Goal: Task Accomplishment & Management: Manage account settings

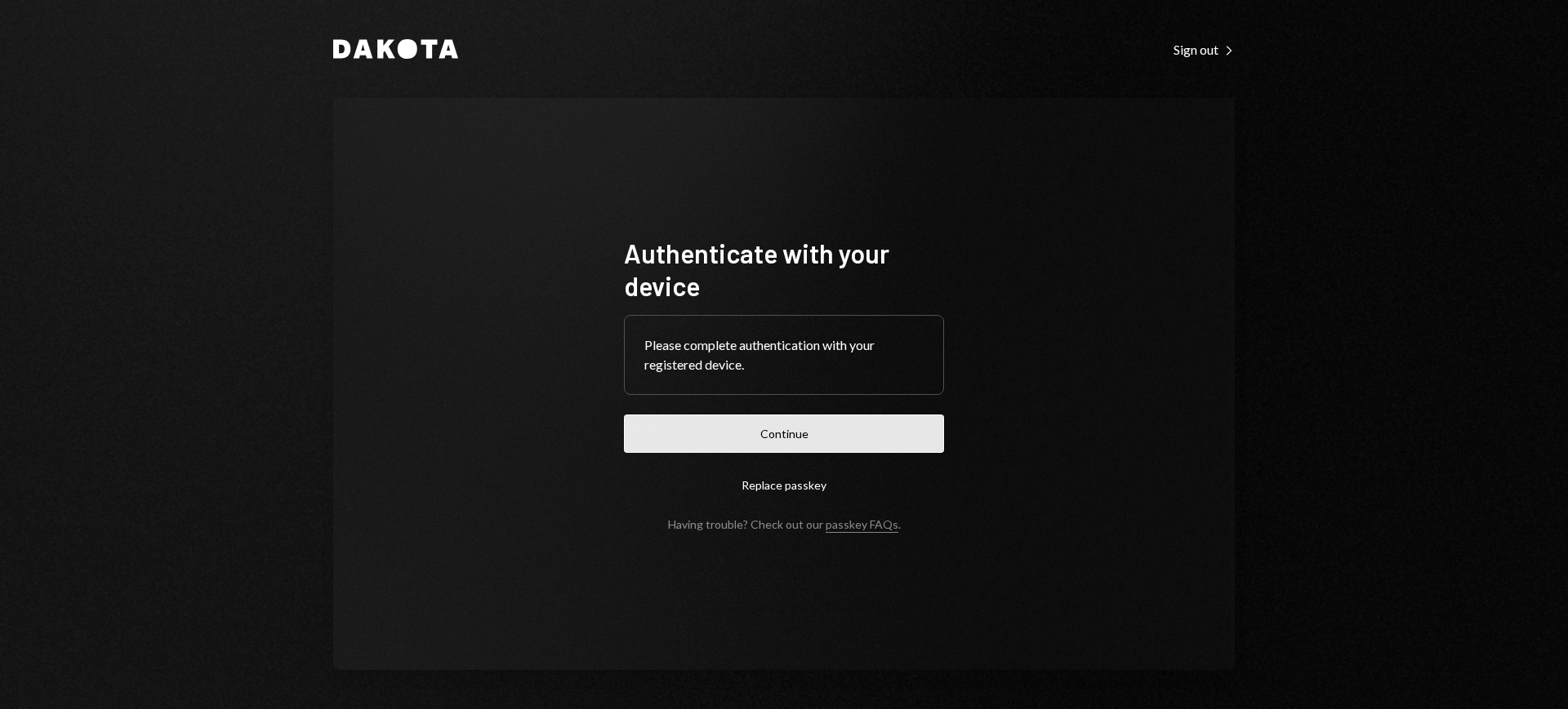
click at [849, 434] on button "Continue" at bounding box center [784, 434] width 320 height 39
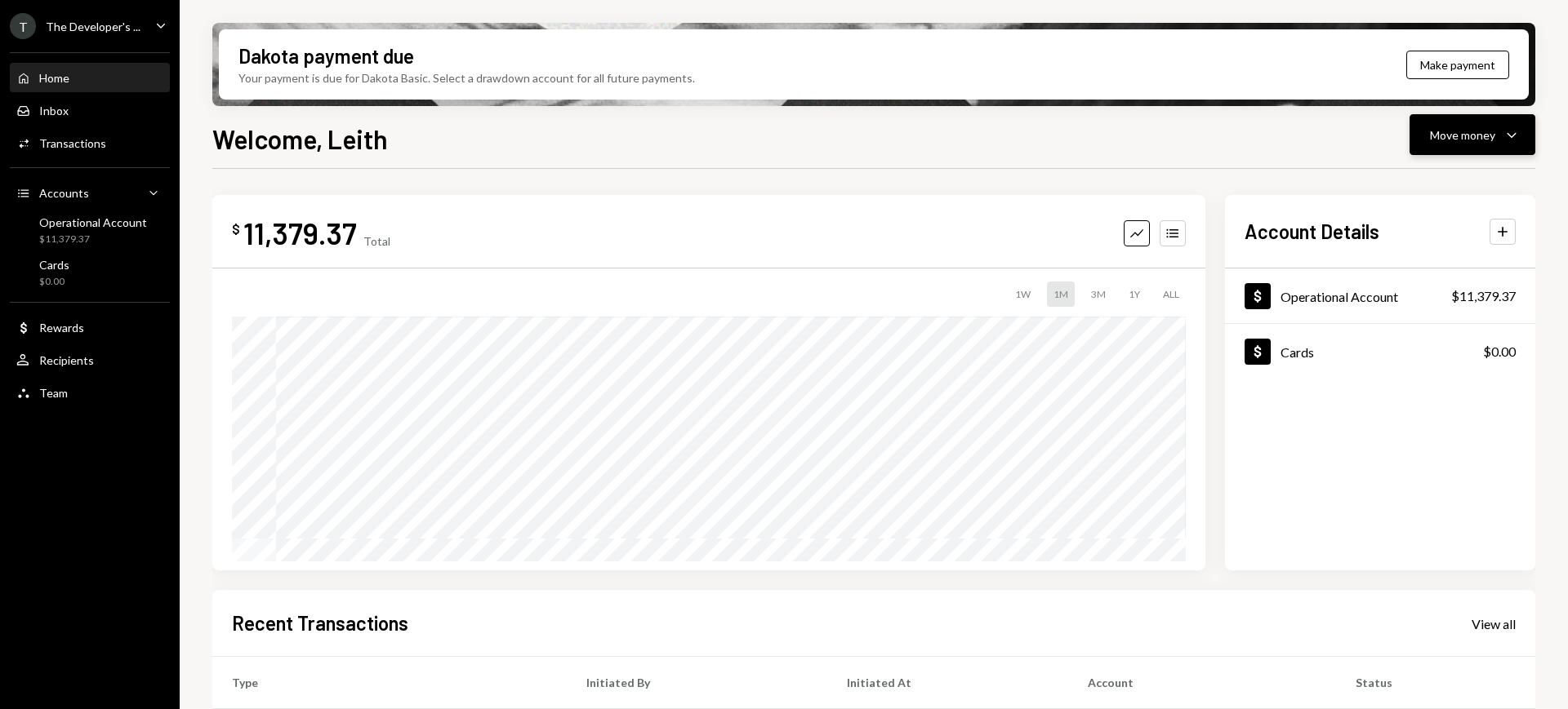
click at [1447, 125] on div "Move money Caret Down" at bounding box center [1472, 134] width 85 height 19
click at [1443, 193] on div "Withdraw Send" at bounding box center [1446, 184] width 164 height 37
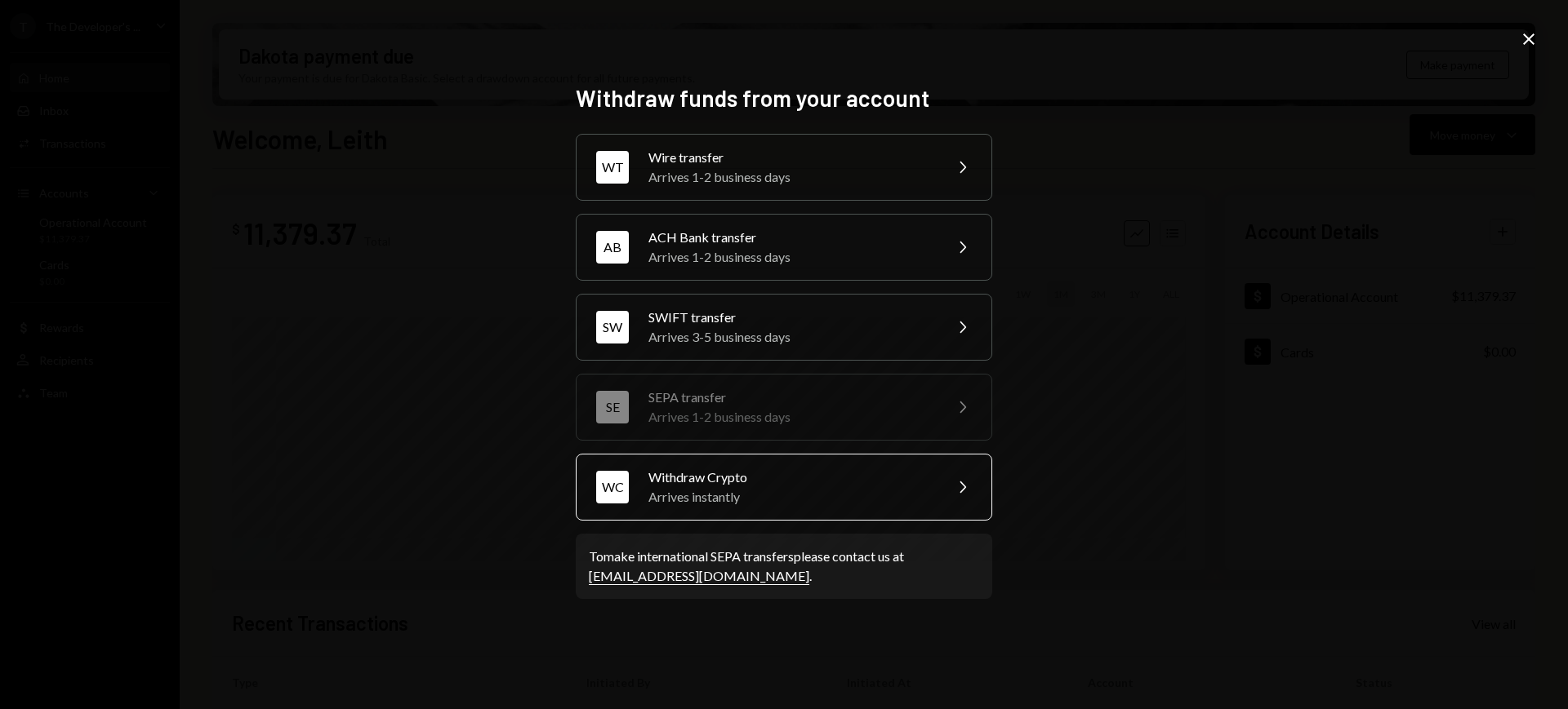
click at [915, 510] on div "WC Withdraw Crypto Arrives instantly Chevron Right" at bounding box center [783, 487] width 417 height 67
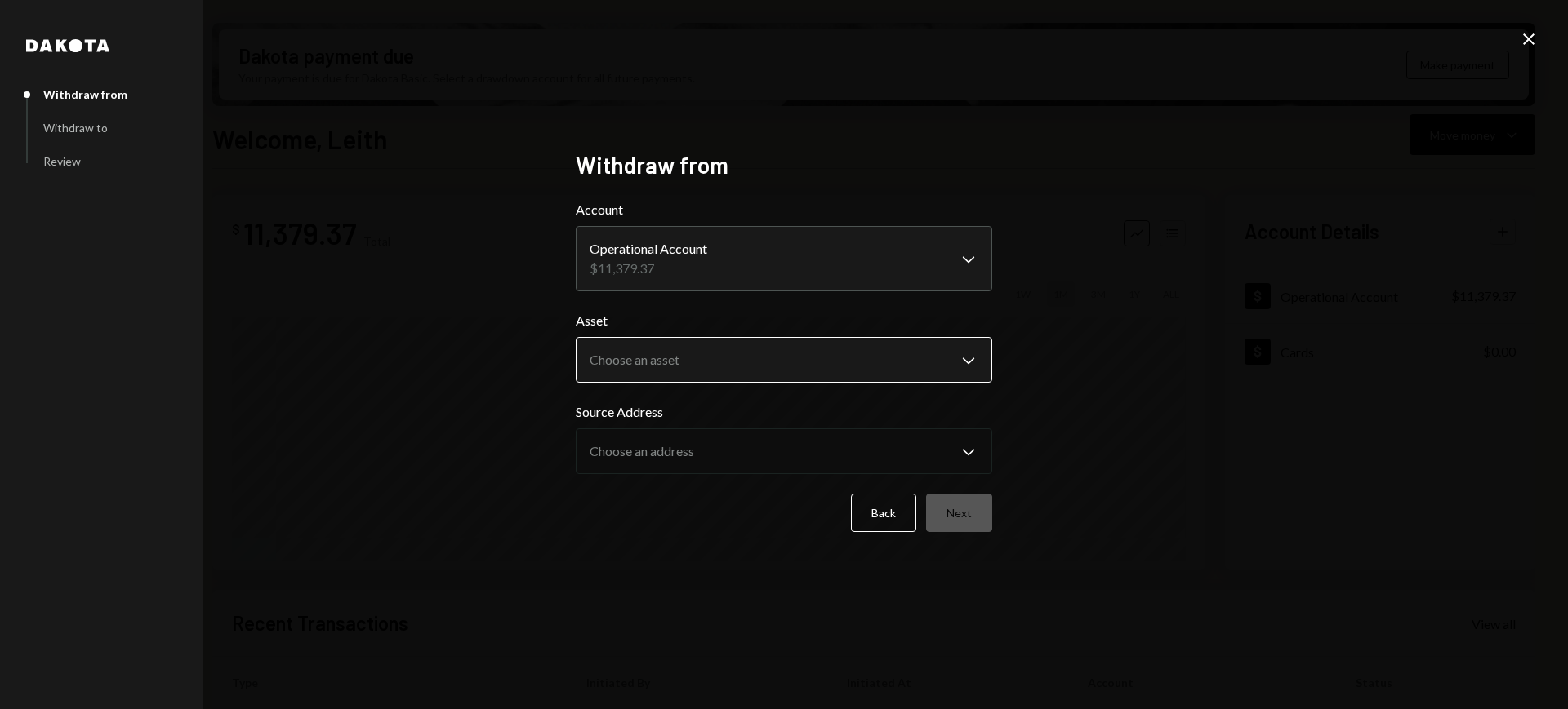
click at [956, 381] on body "T The Developer's ... Caret Down Home Home Inbox Inbox Activities Transactions …" at bounding box center [784, 354] width 1568 height 709
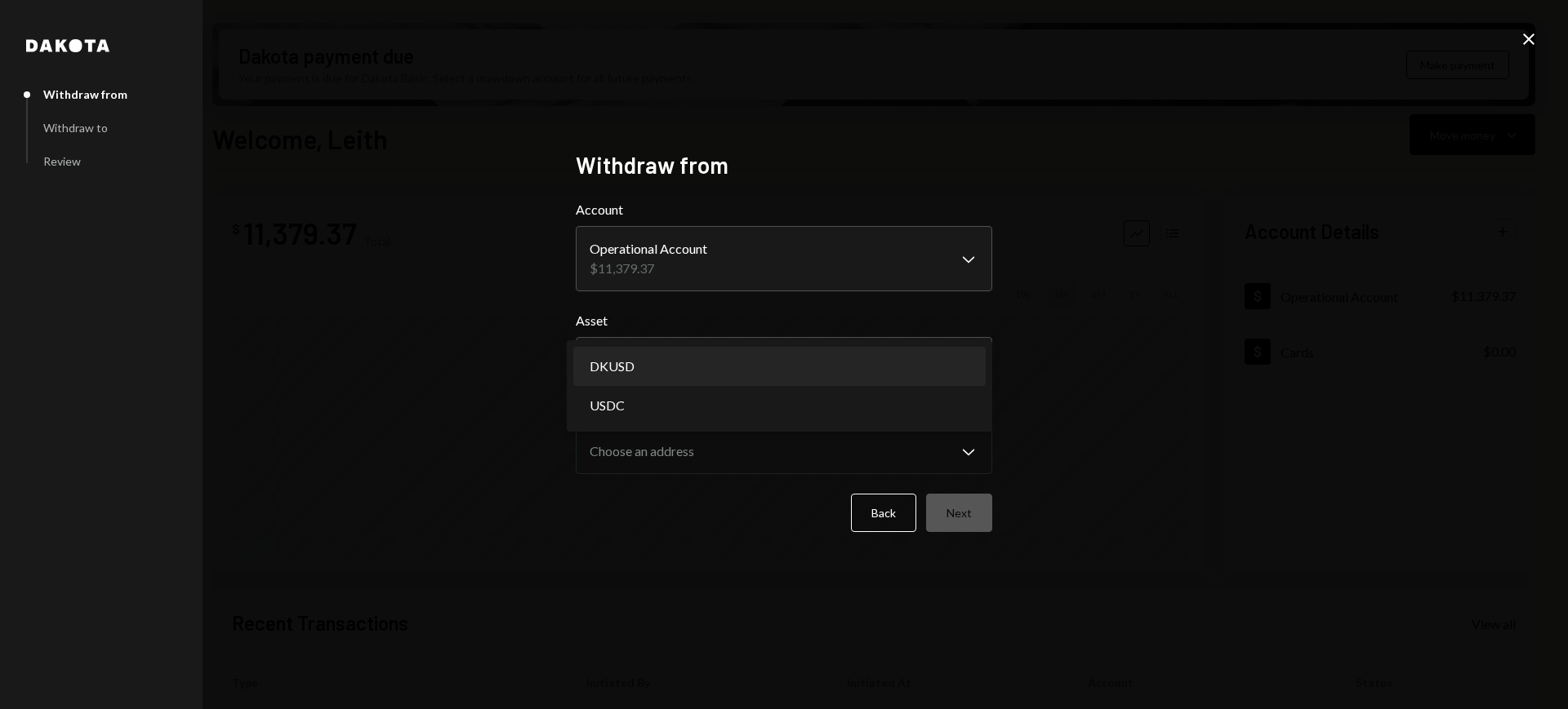
select select "*****"
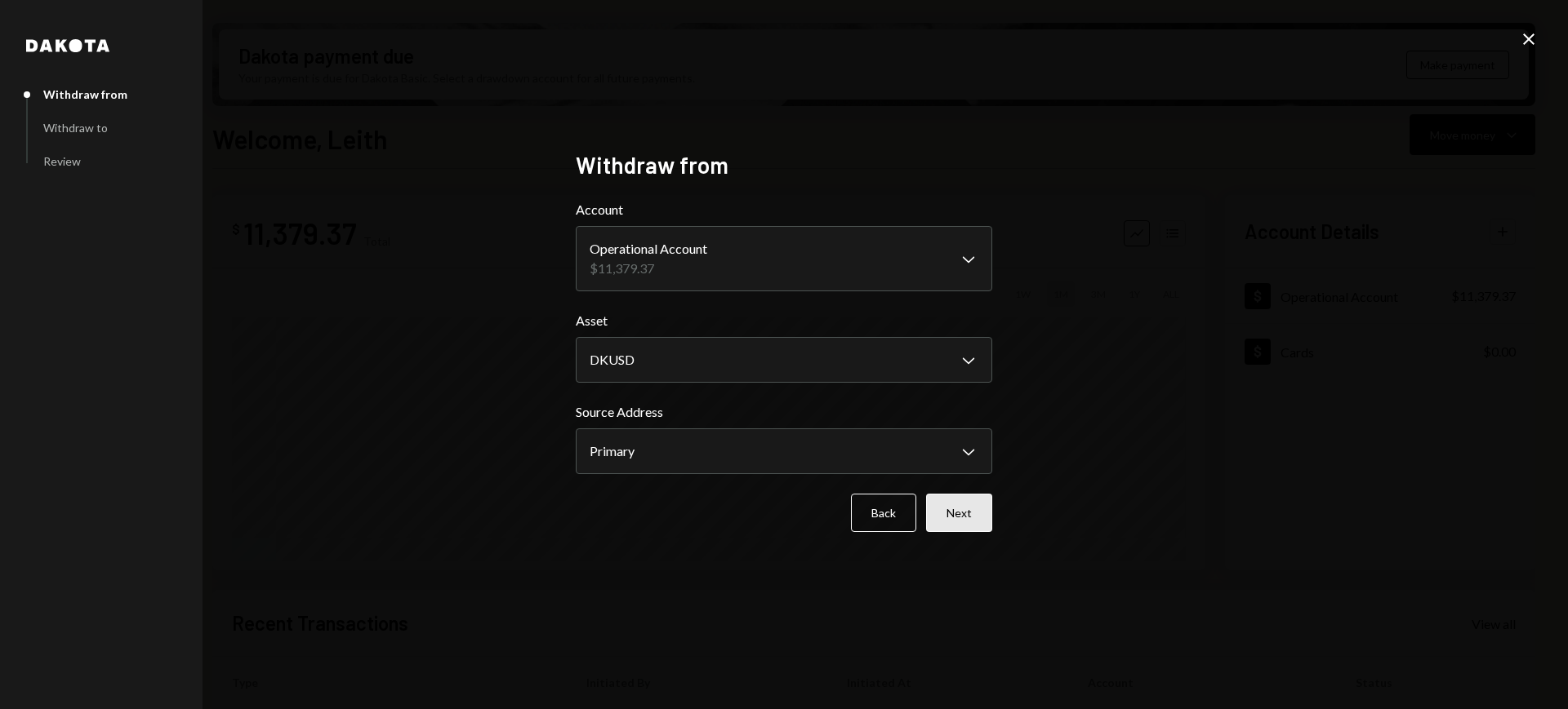
click at [962, 498] on button "Next" at bounding box center [958, 513] width 66 height 39
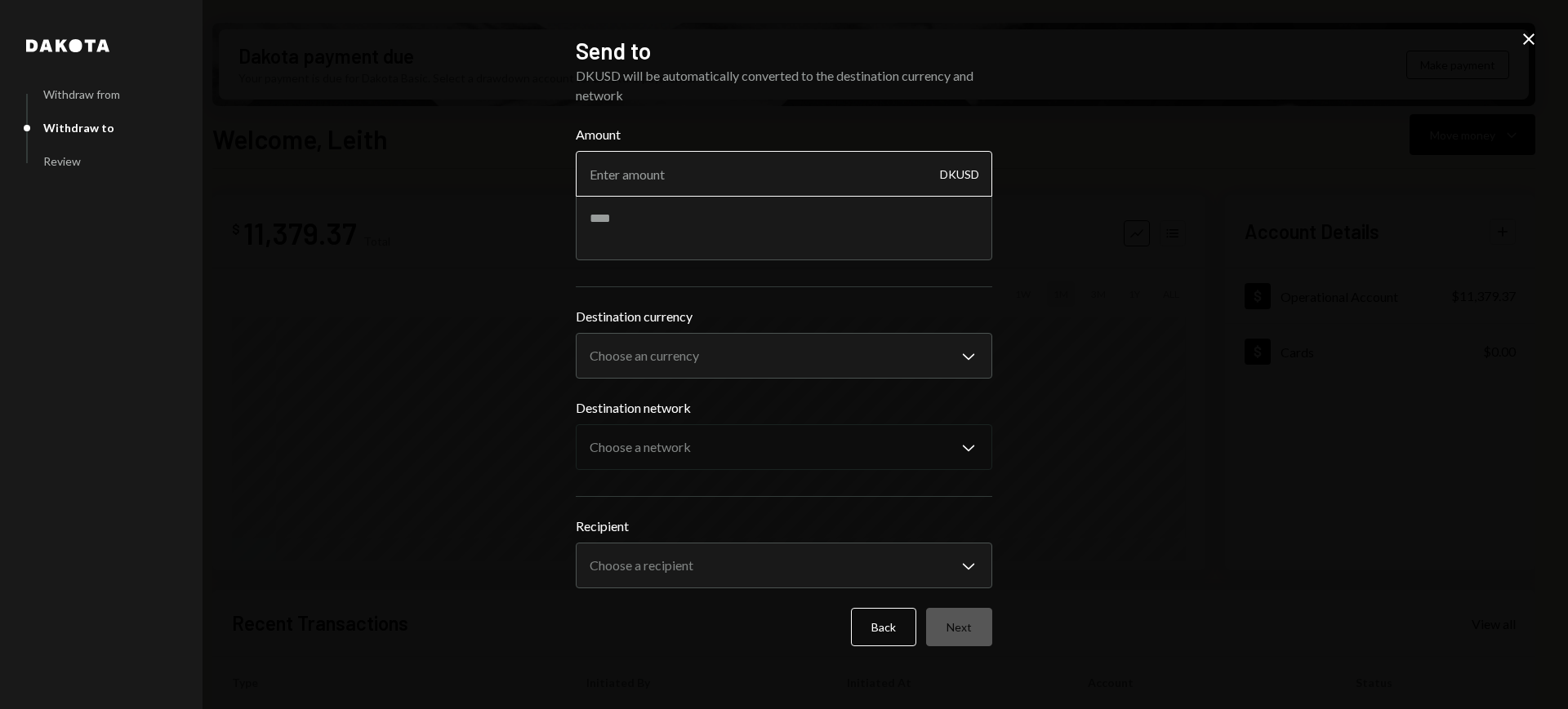
click at [873, 174] on input "Amount" at bounding box center [783, 173] width 417 height 46
type input "6200"
click at [854, 232] on div "Amount 6200 DKUSD" at bounding box center [783, 193] width 417 height 136
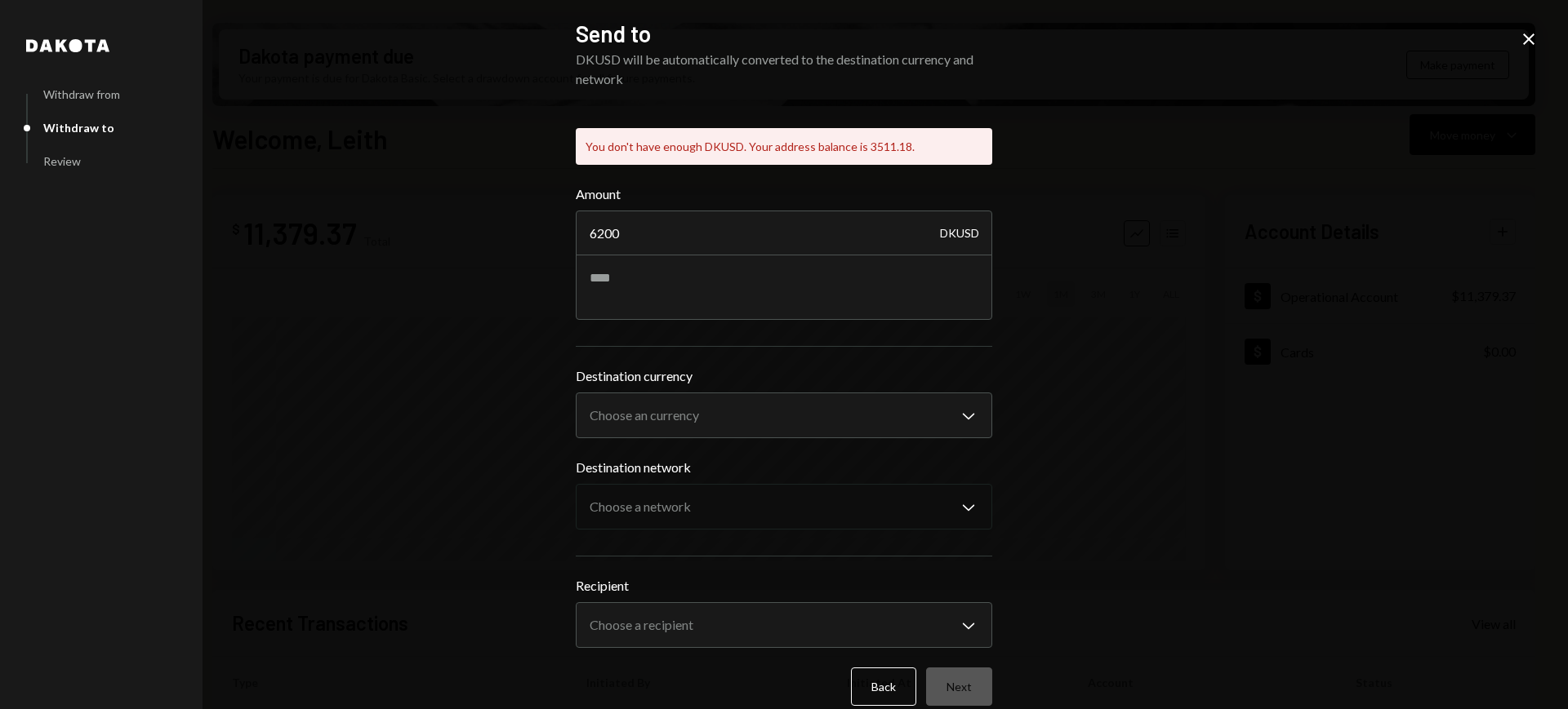
click at [1535, 42] on icon "Close" at bounding box center [1528, 39] width 19 height 19
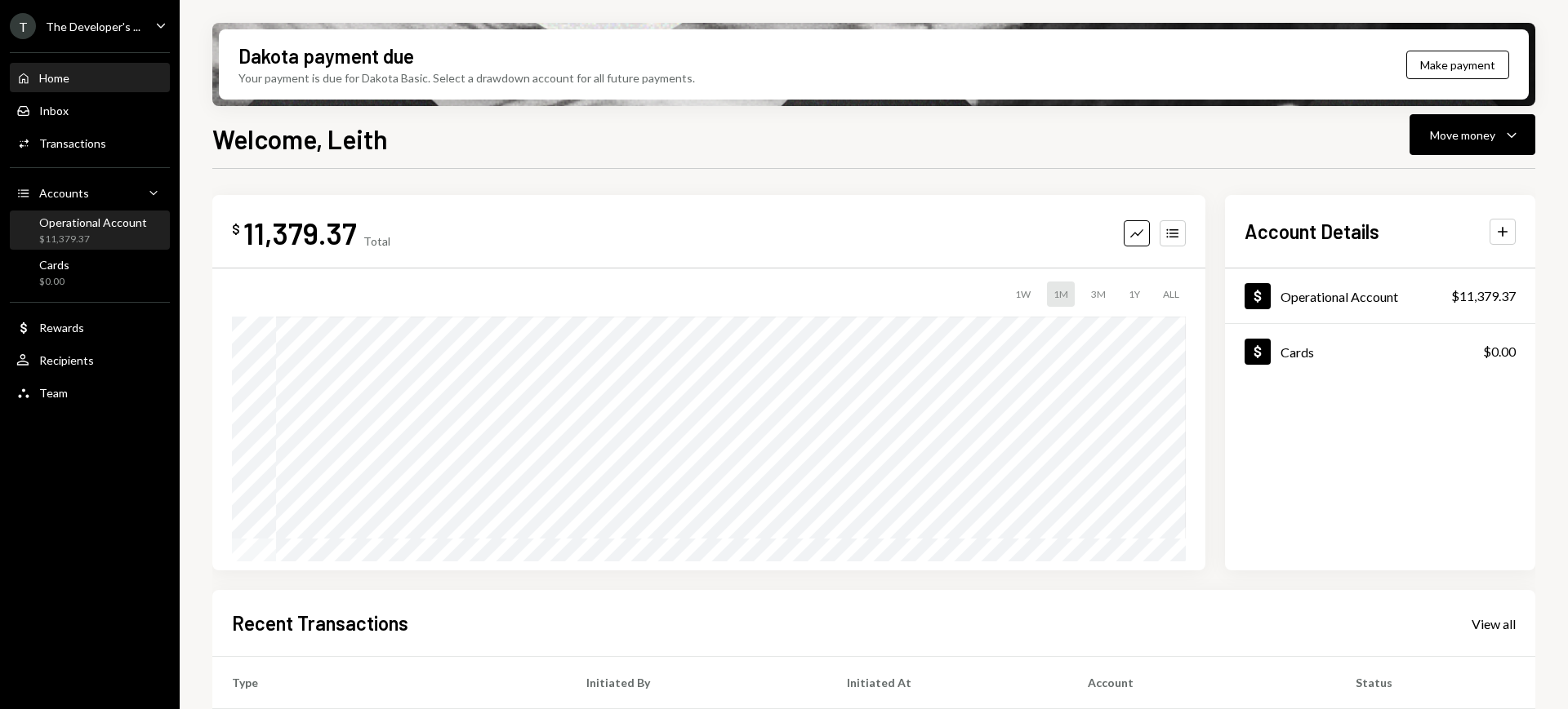
click at [112, 224] on div "Operational Account" at bounding box center [93, 222] width 108 height 14
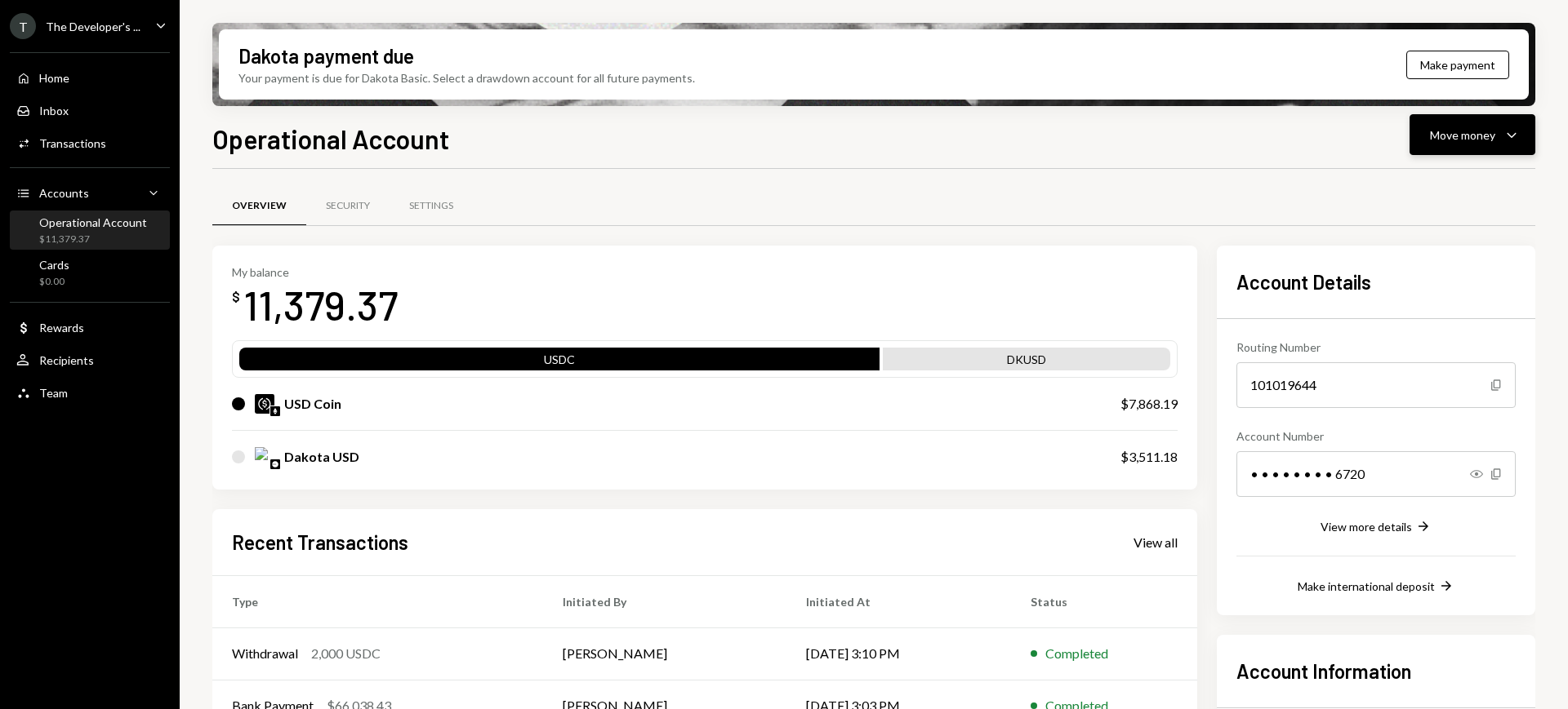
click at [1476, 134] on div "Move money" at bounding box center [1462, 135] width 65 height 17
click at [1441, 180] on div "Send" at bounding box center [1459, 184] width 119 height 17
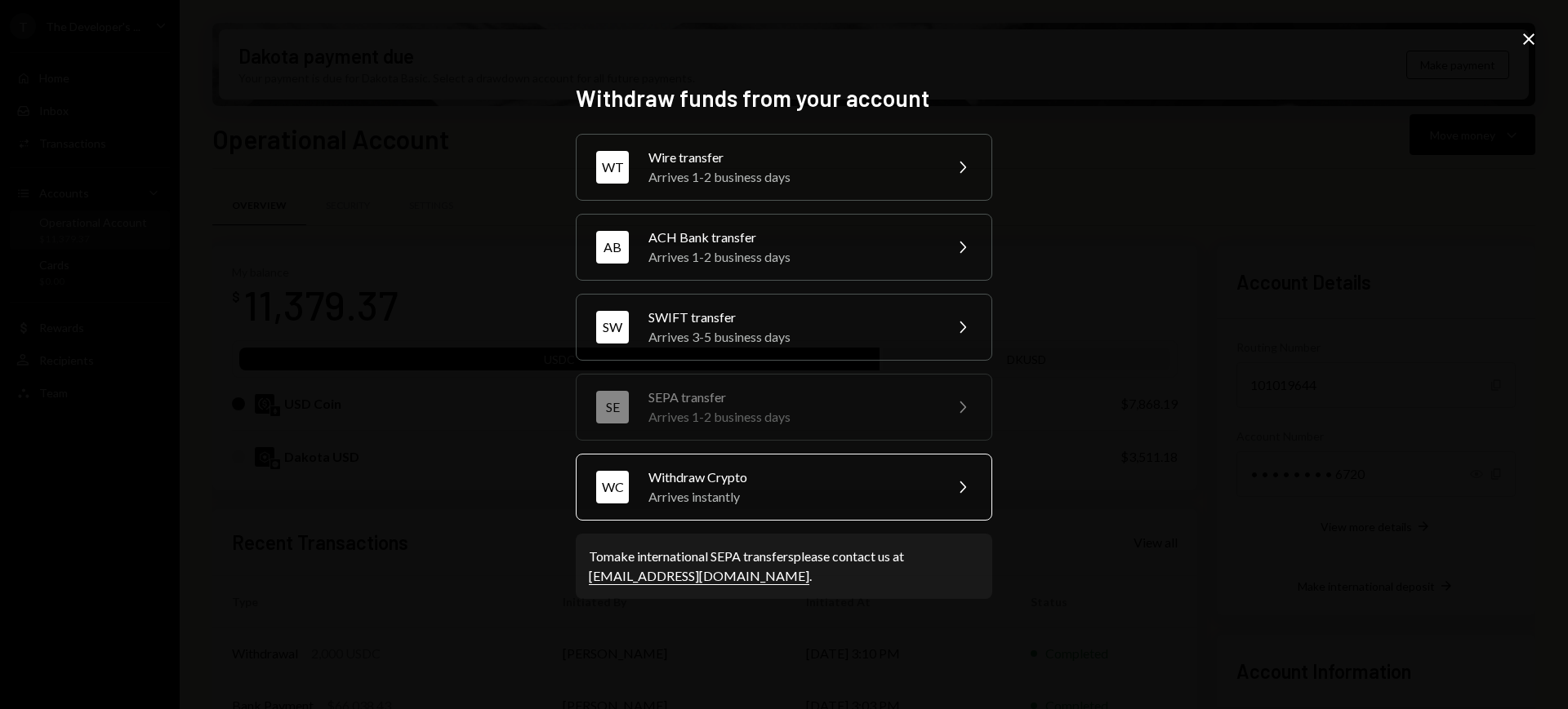
click at [888, 497] on div "Arrives instantly" at bounding box center [790, 496] width 284 height 19
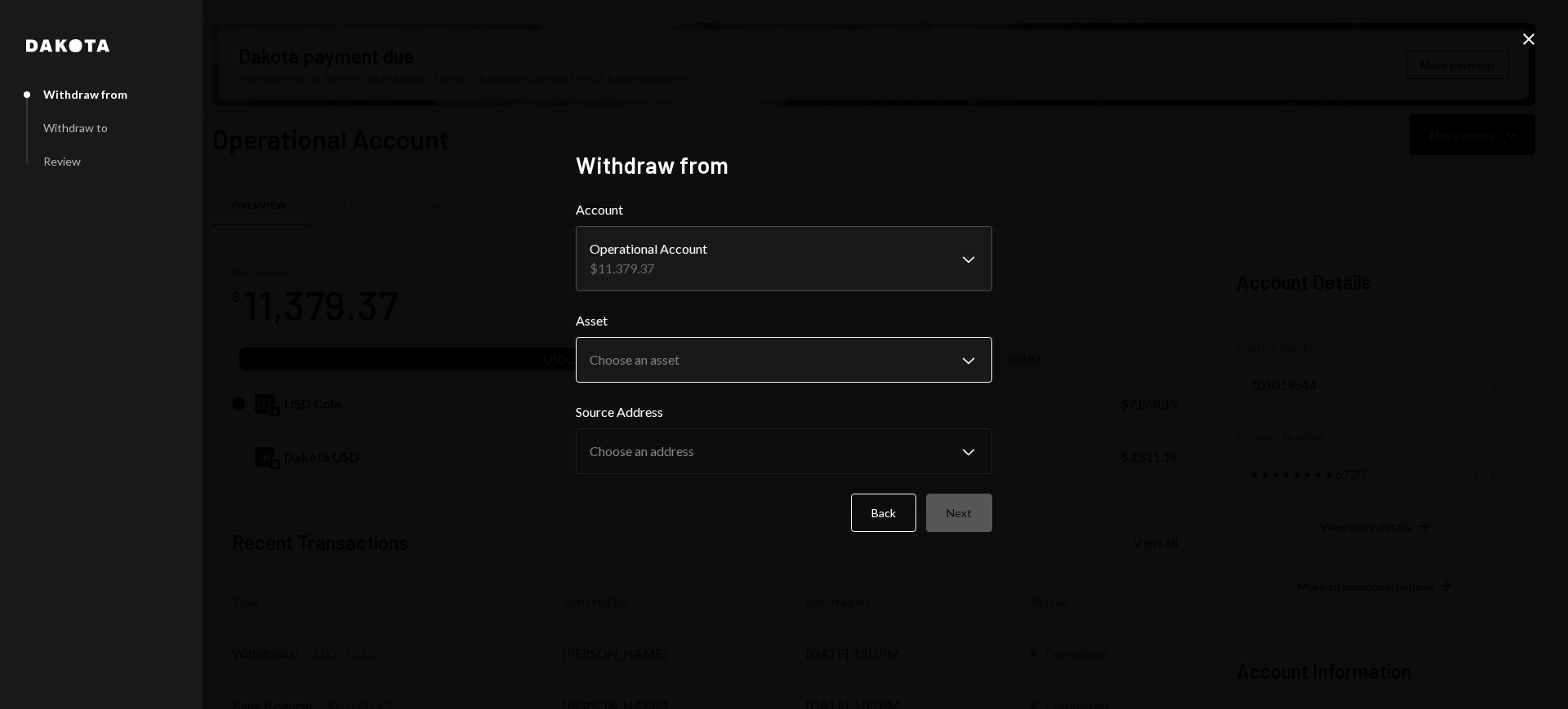
click at [863, 367] on body "T The Developer's ... Caret Down Home Home Inbox Inbox Activities Transactions …" at bounding box center [784, 354] width 1568 height 709
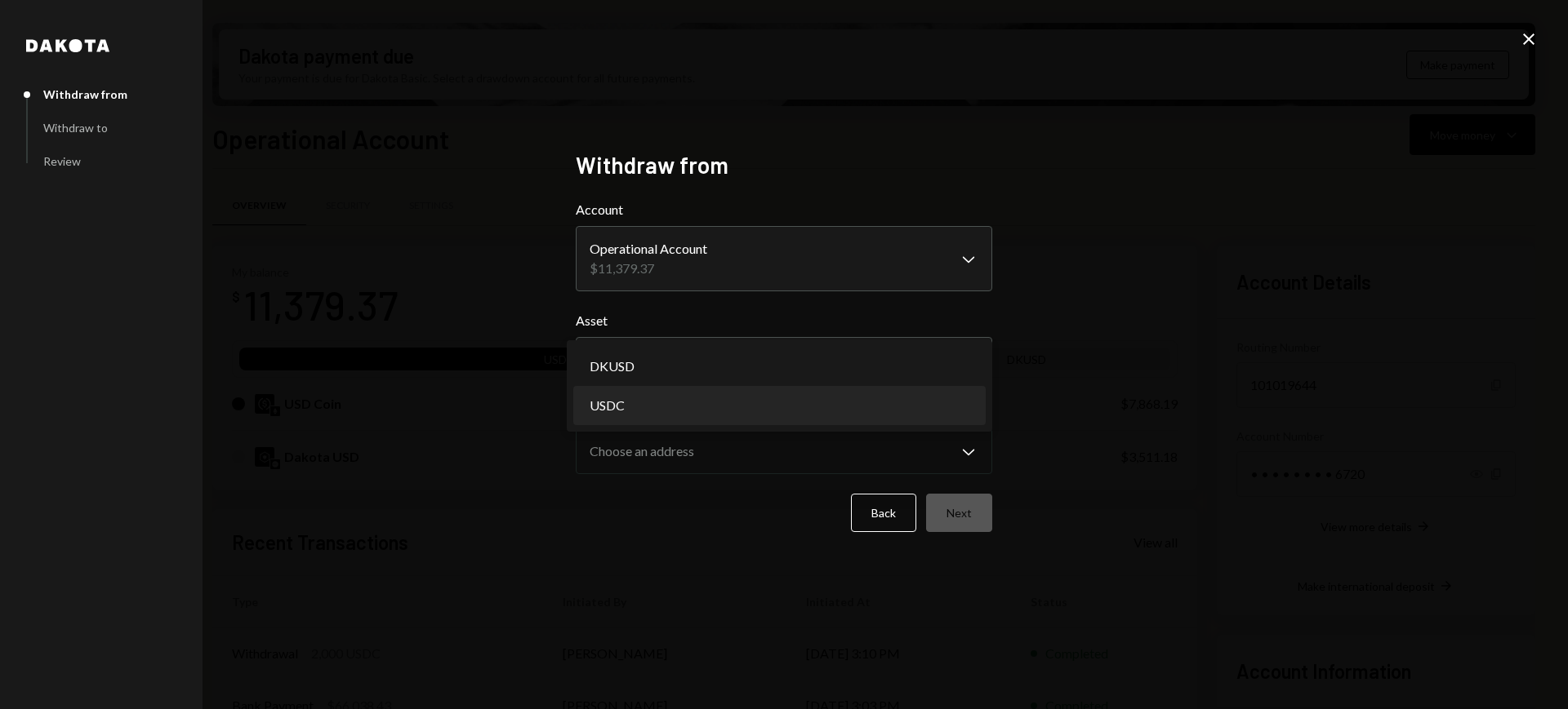
select select "****"
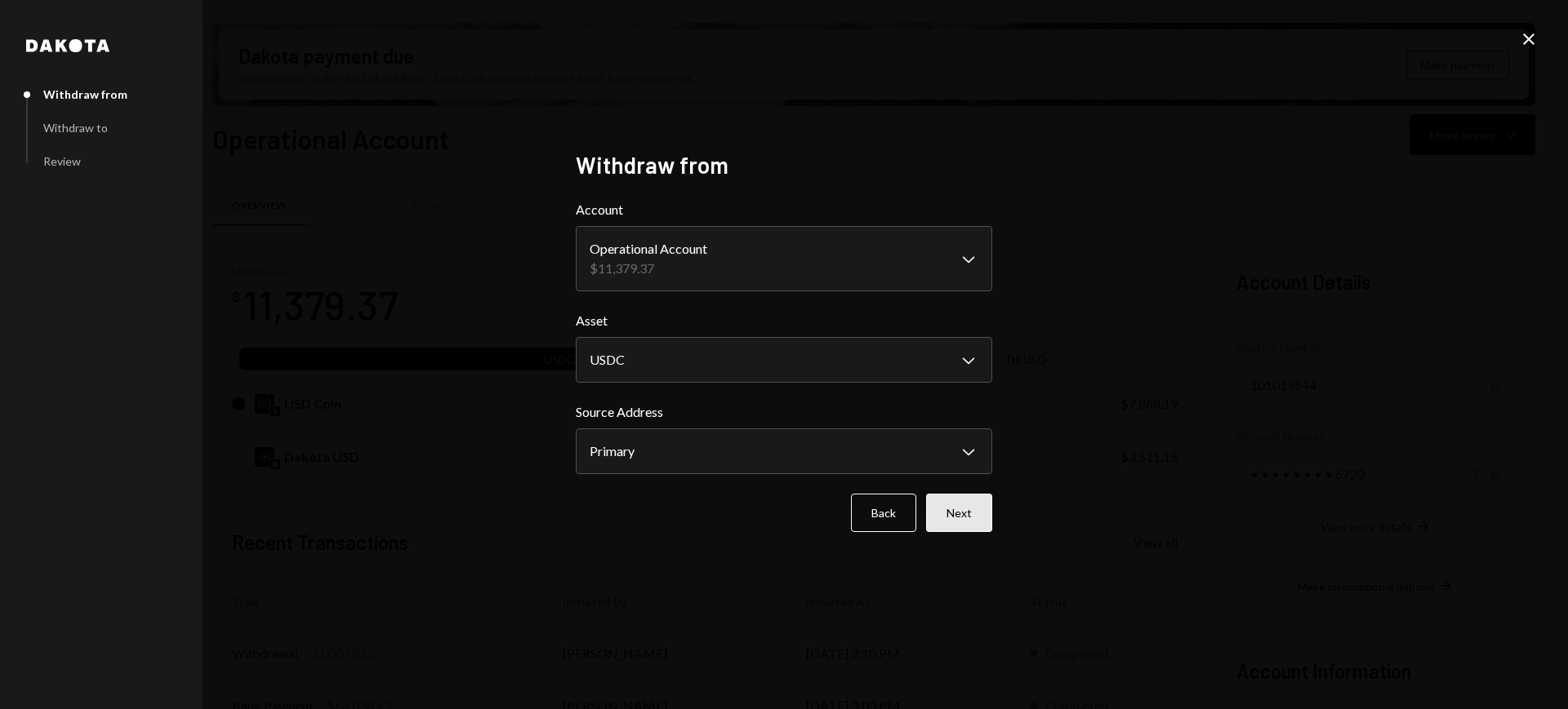
click at [968, 503] on button "Next" at bounding box center [958, 513] width 66 height 39
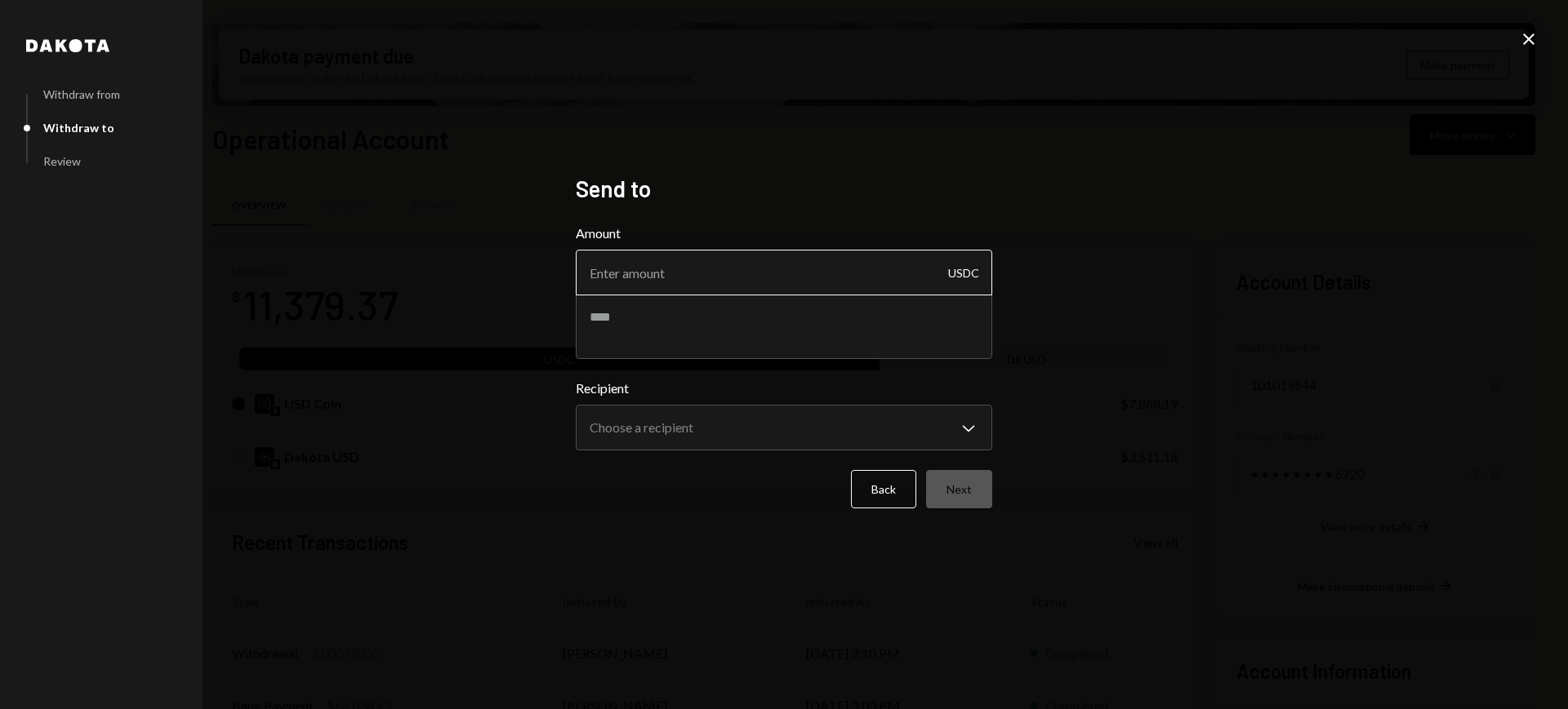
click at [885, 279] on input "Amount" at bounding box center [783, 272] width 417 height 46
type input "6200"
type textarea "**********"
click at [937, 432] on body "T The Developer's ... Caret Down Home Home Inbox Inbox Activities Transactions …" at bounding box center [784, 354] width 1568 height 709
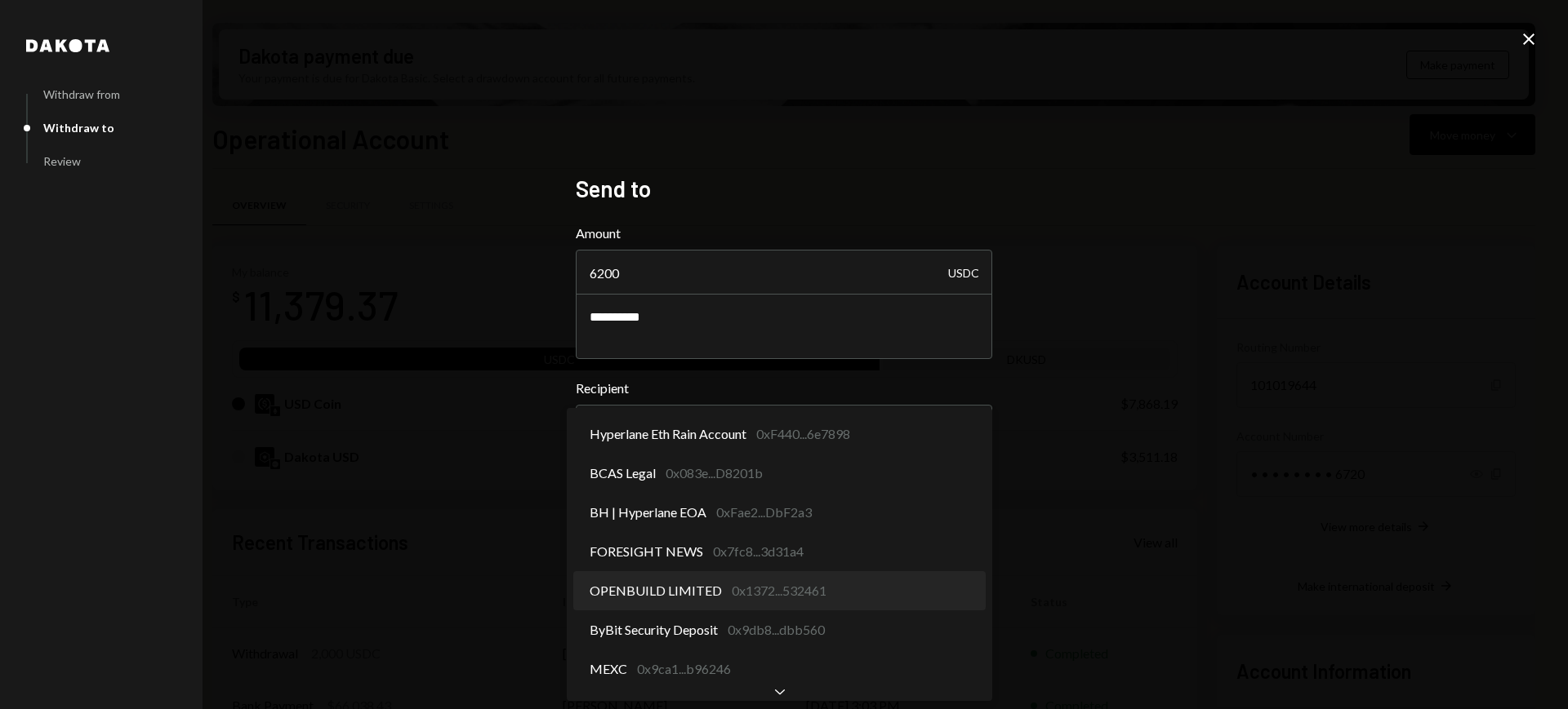
select select "**********"
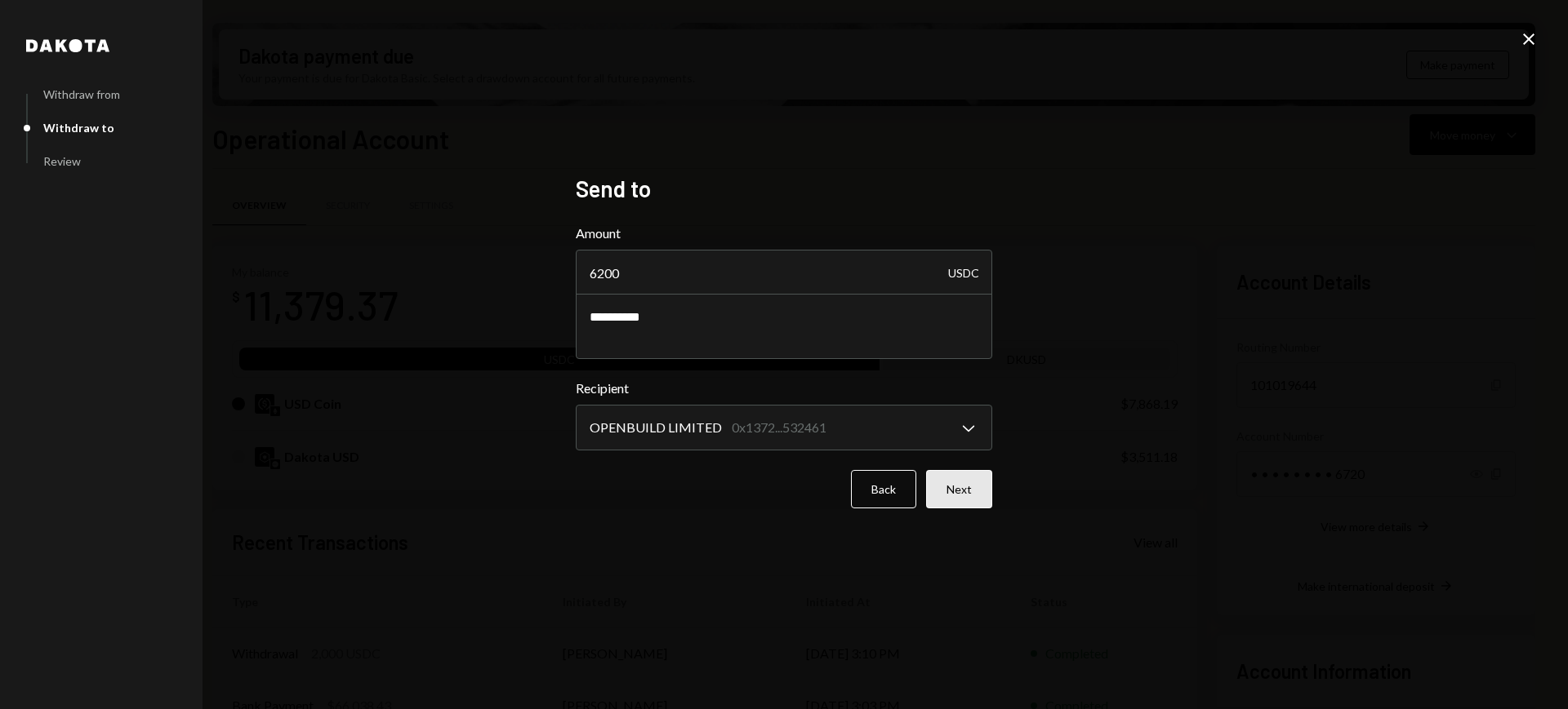
click at [953, 482] on button "Next" at bounding box center [958, 489] width 66 height 39
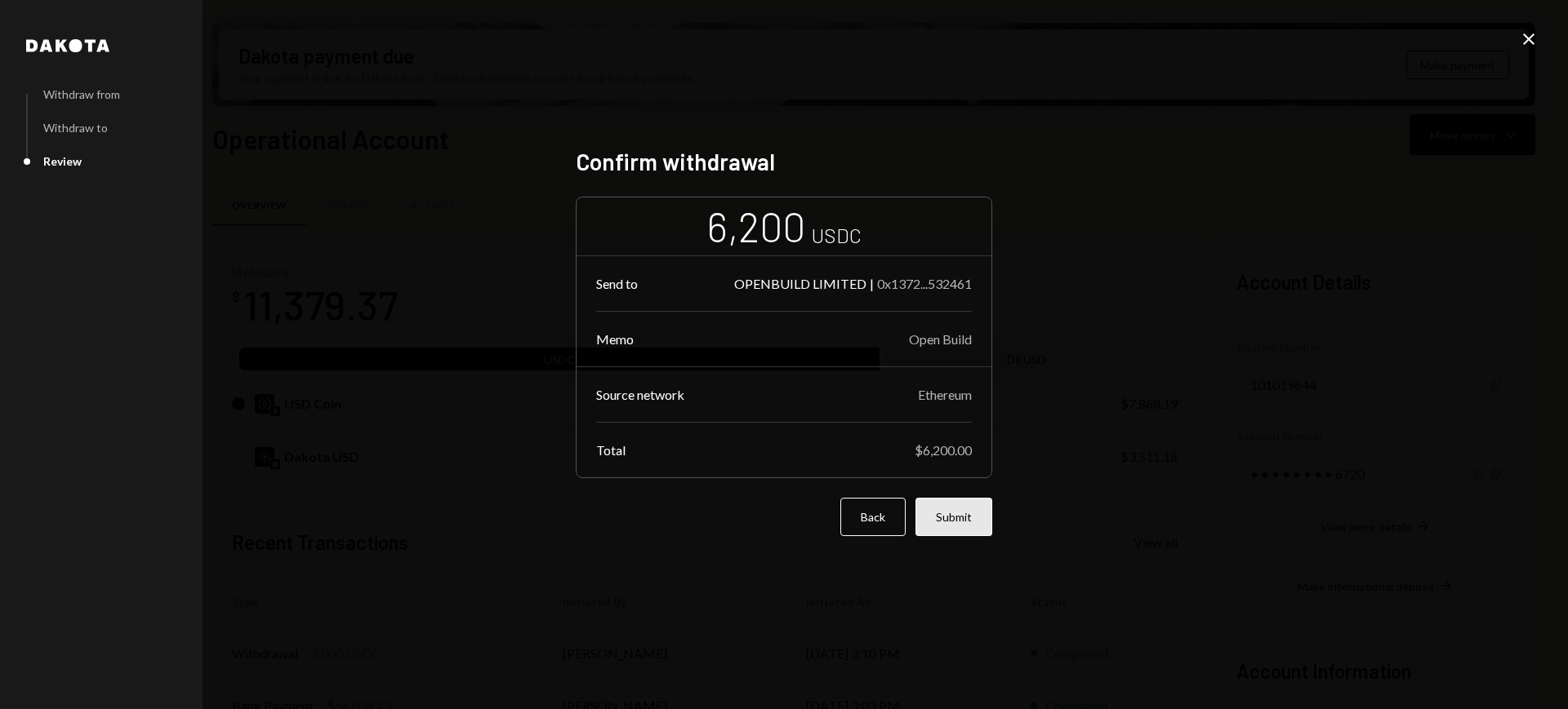
click at [963, 505] on button "Submit" at bounding box center [954, 517] width 77 height 39
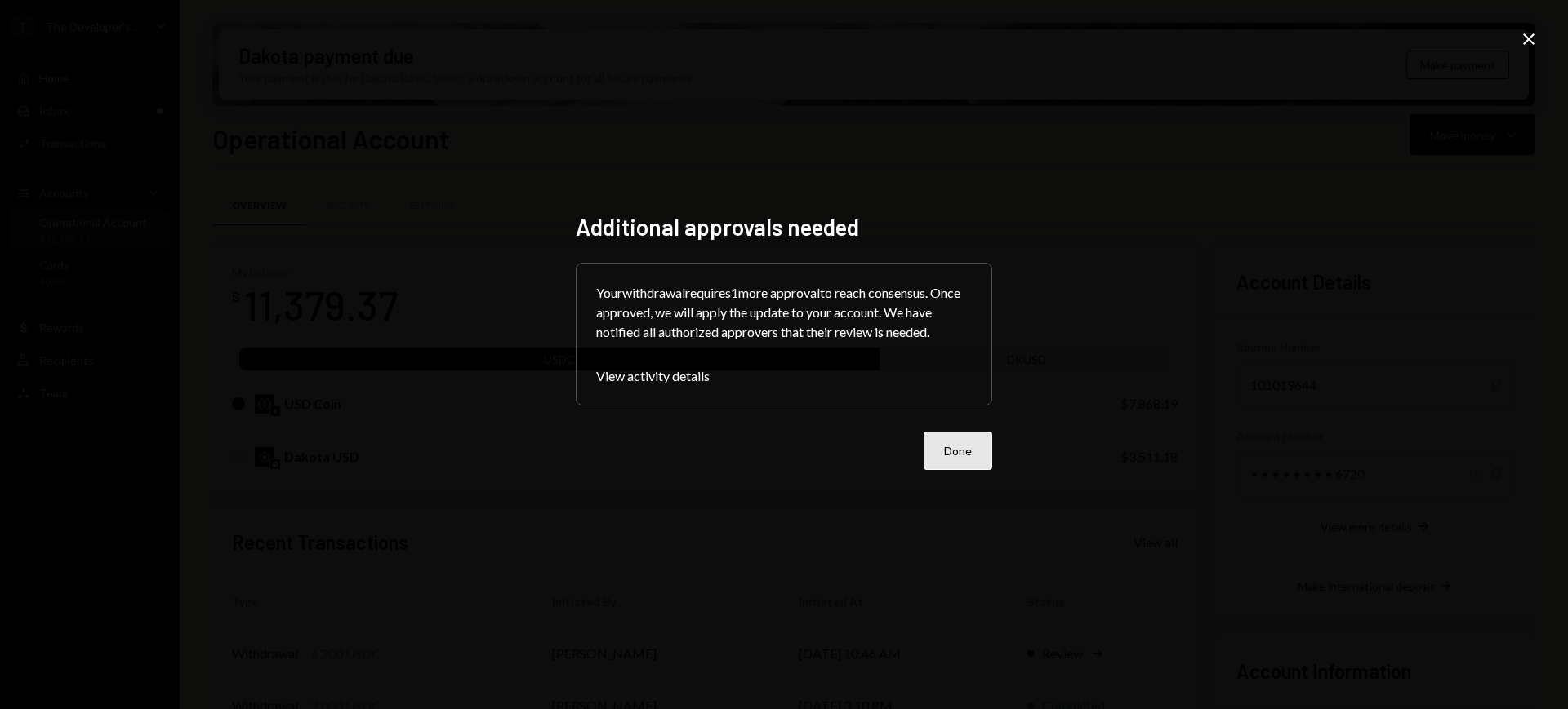
click at [967, 434] on button "Done" at bounding box center [958, 451] width 69 height 39
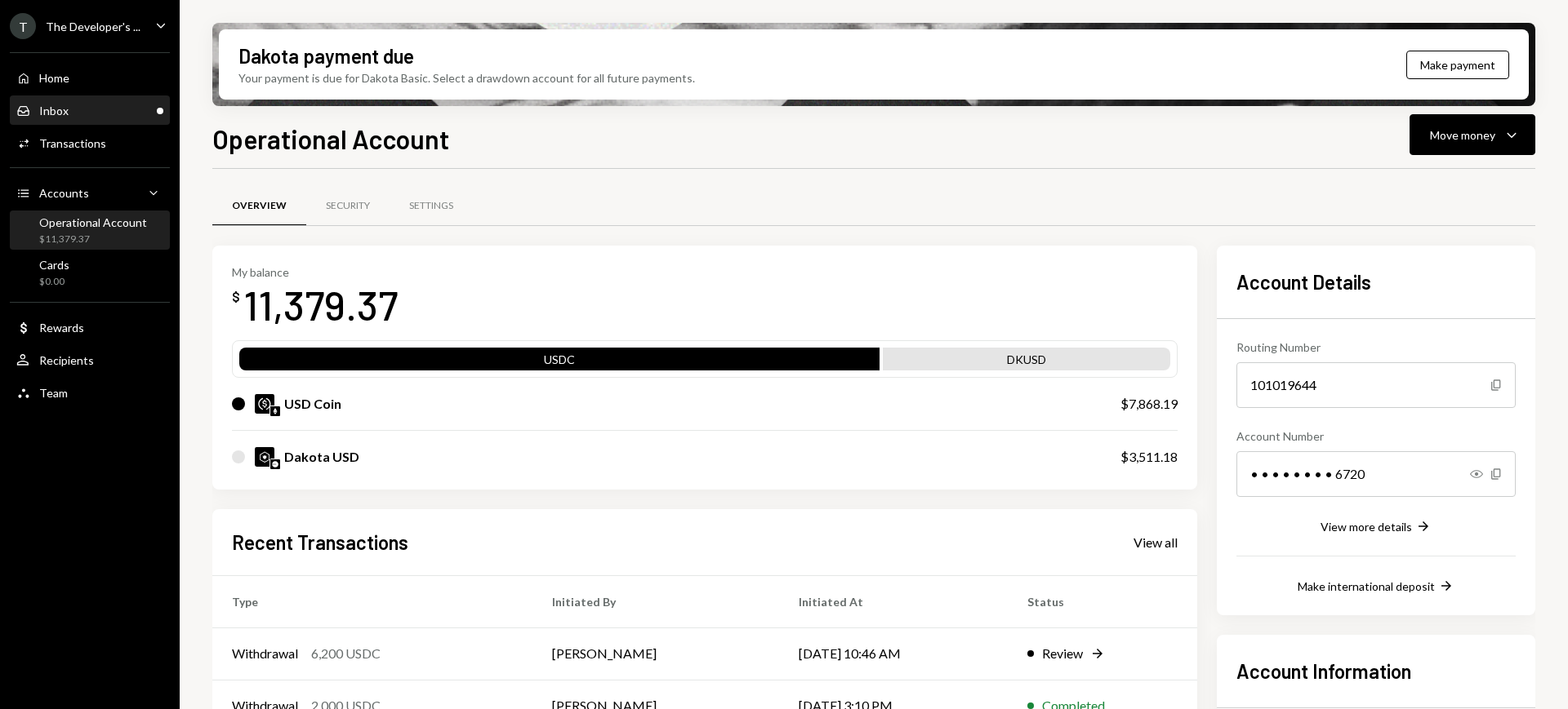
click at [103, 112] on div "Inbox Inbox" at bounding box center [89, 111] width 147 height 15
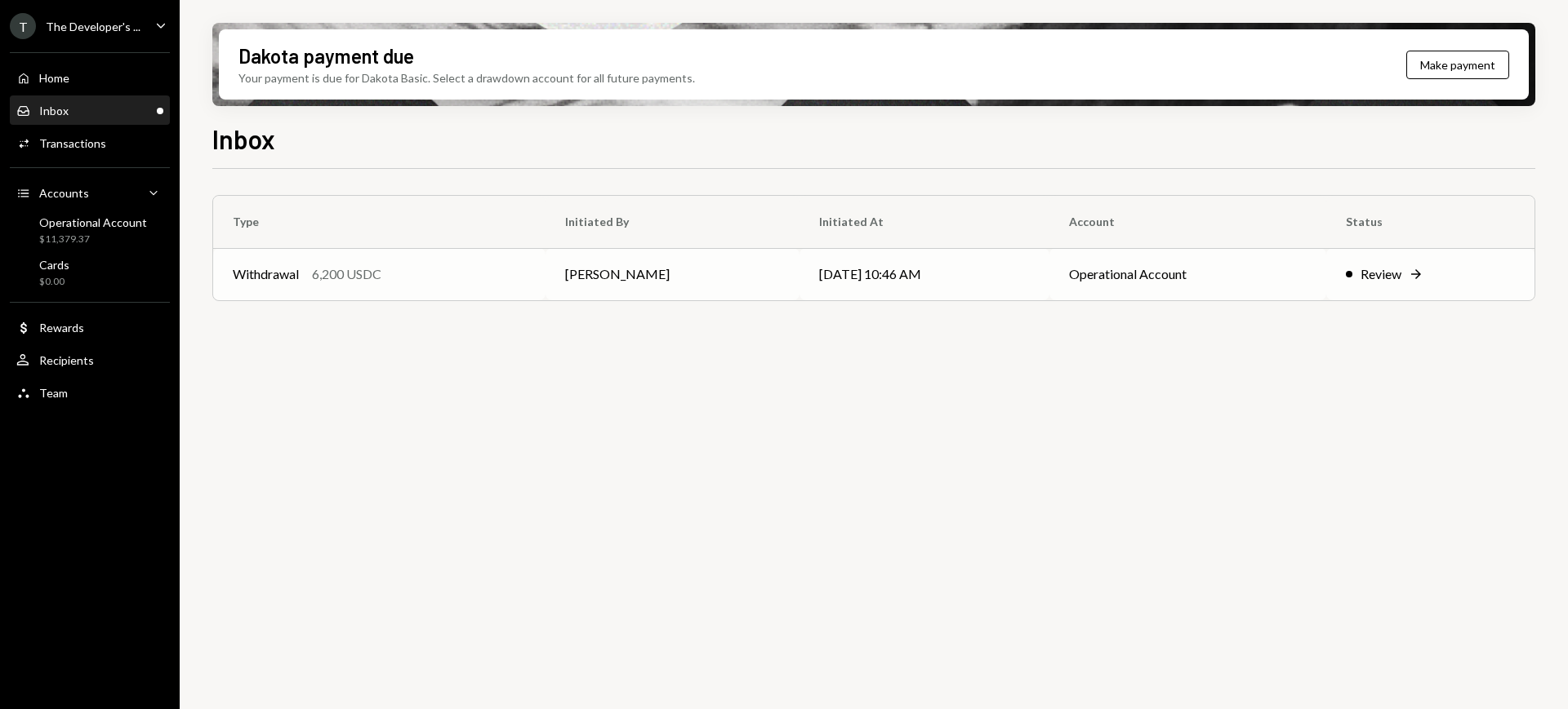
click at [1340, 278] on td "Review Right Arrow" at bounding box center [1430, 274] width 208 height 52
